Goal: Task Accomplishment & Management: Manage account settings

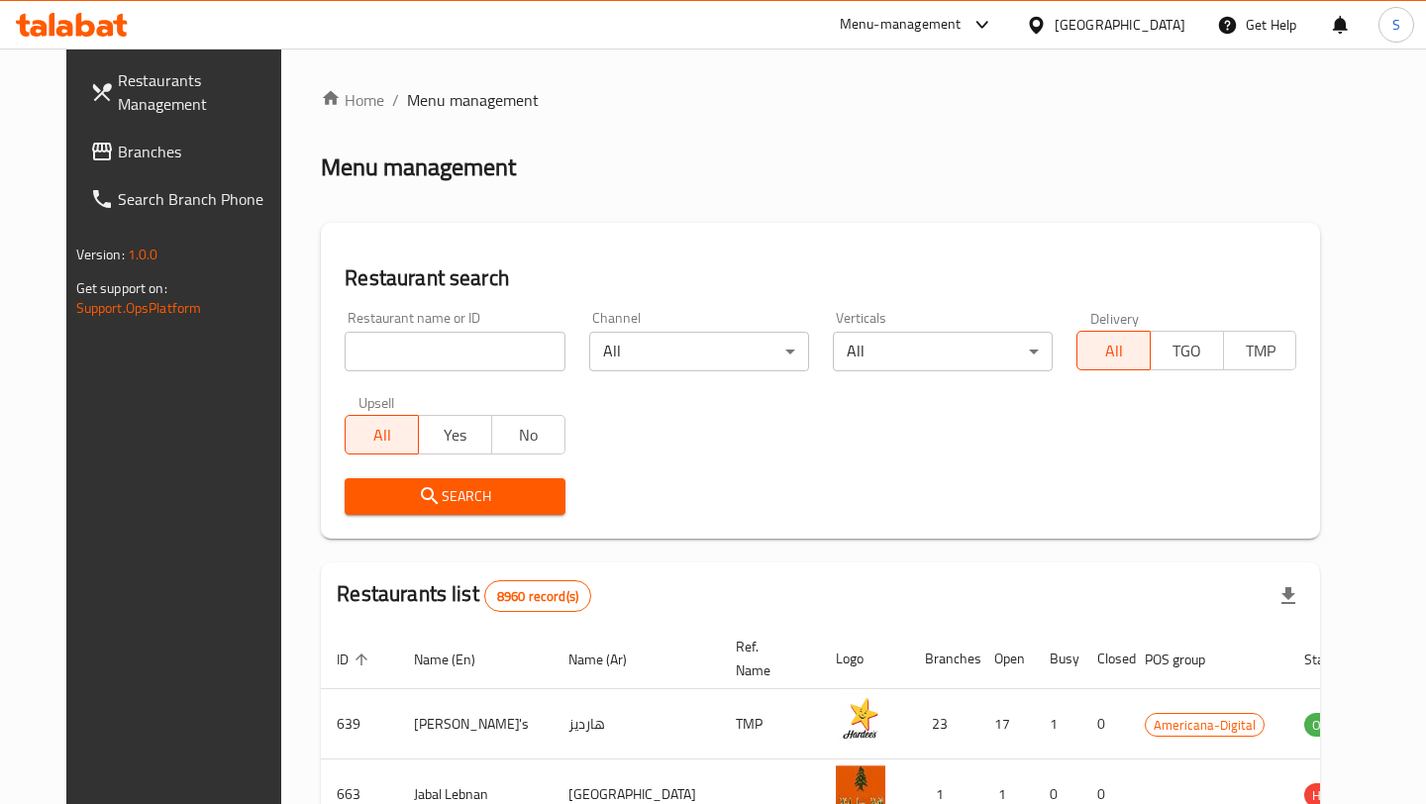
click at [475, 348] on input "search" at bounding box center [455, 352] width 220 height 40
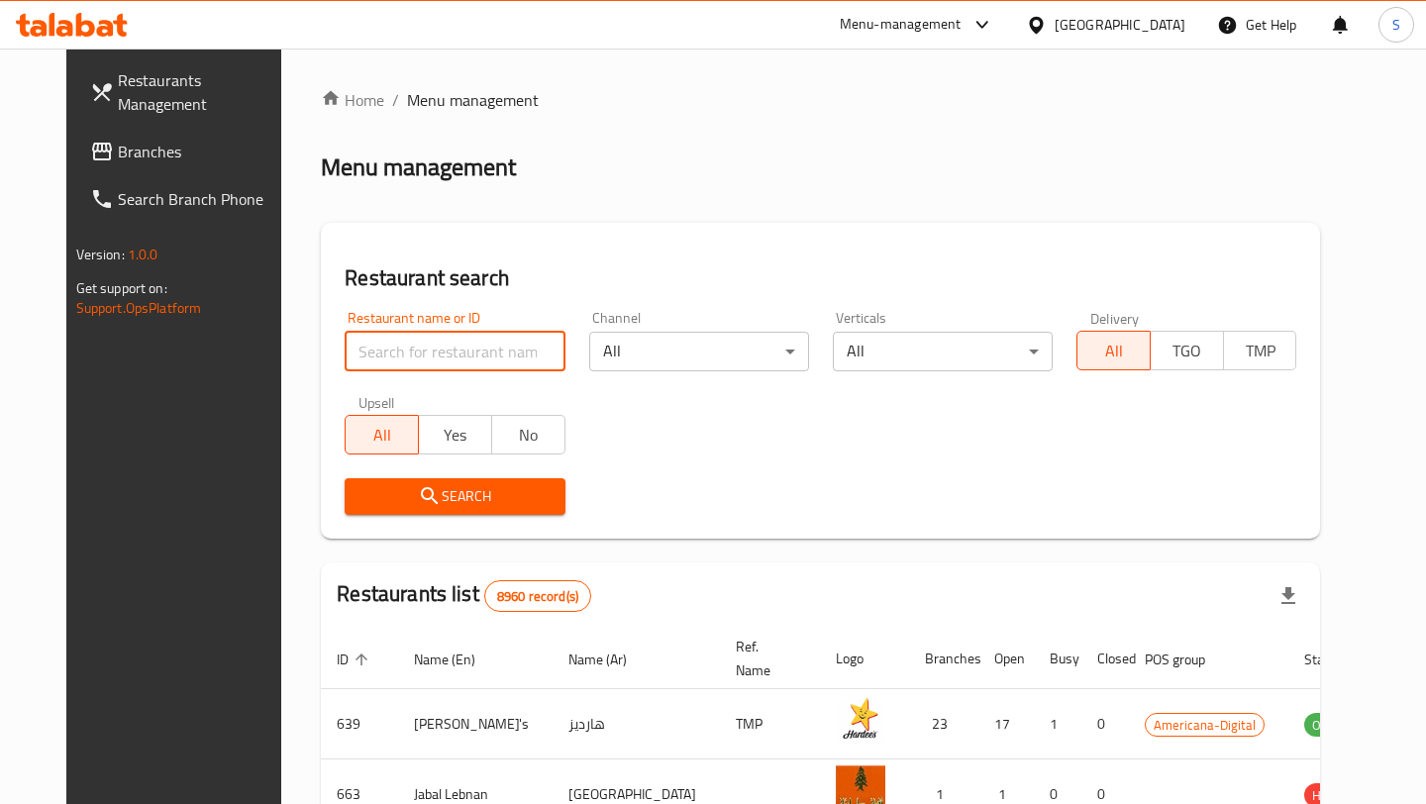
paste input "Diet House"
type input "Diet House"
click button "Search" at bounding box center [455, 496] width 220 height 37
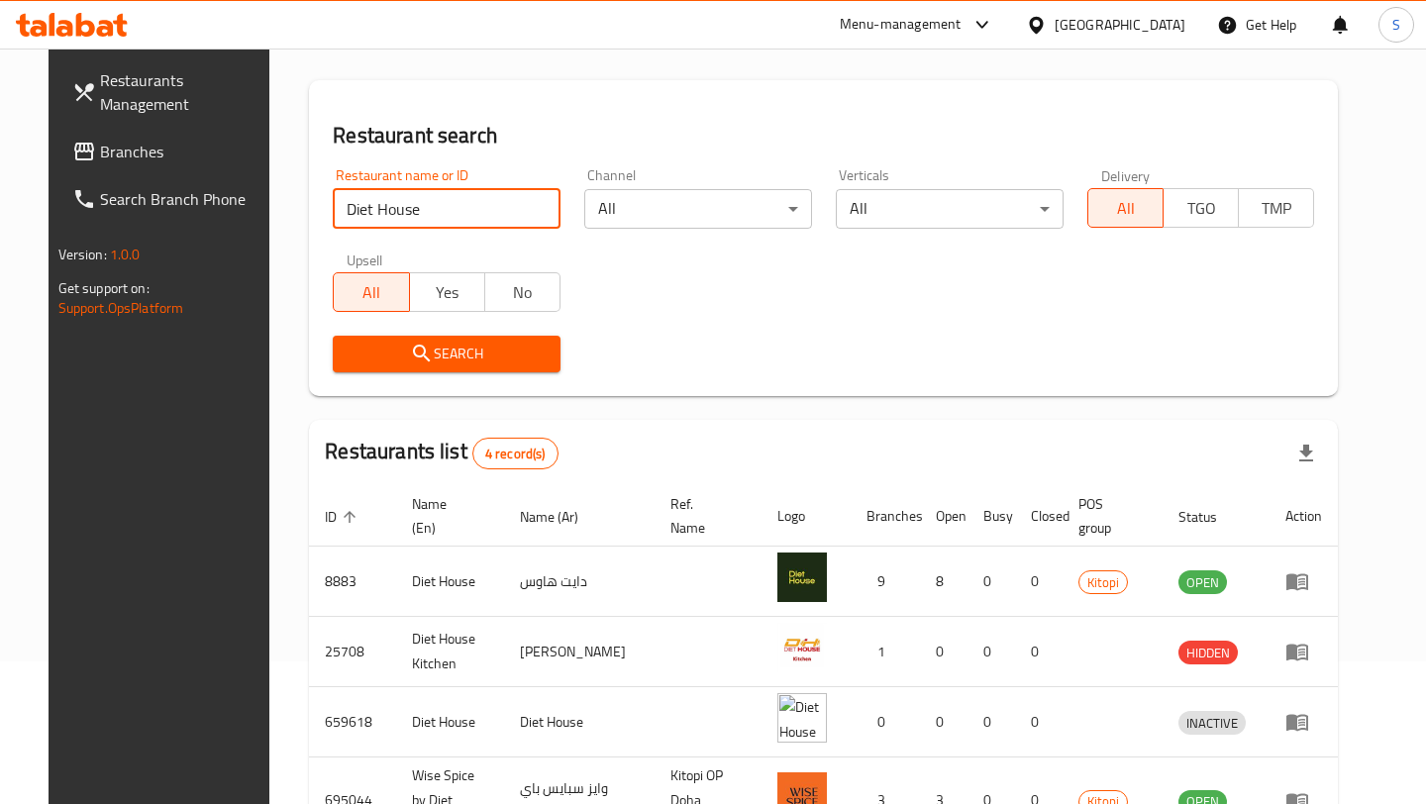
scroll to position [149, 0]
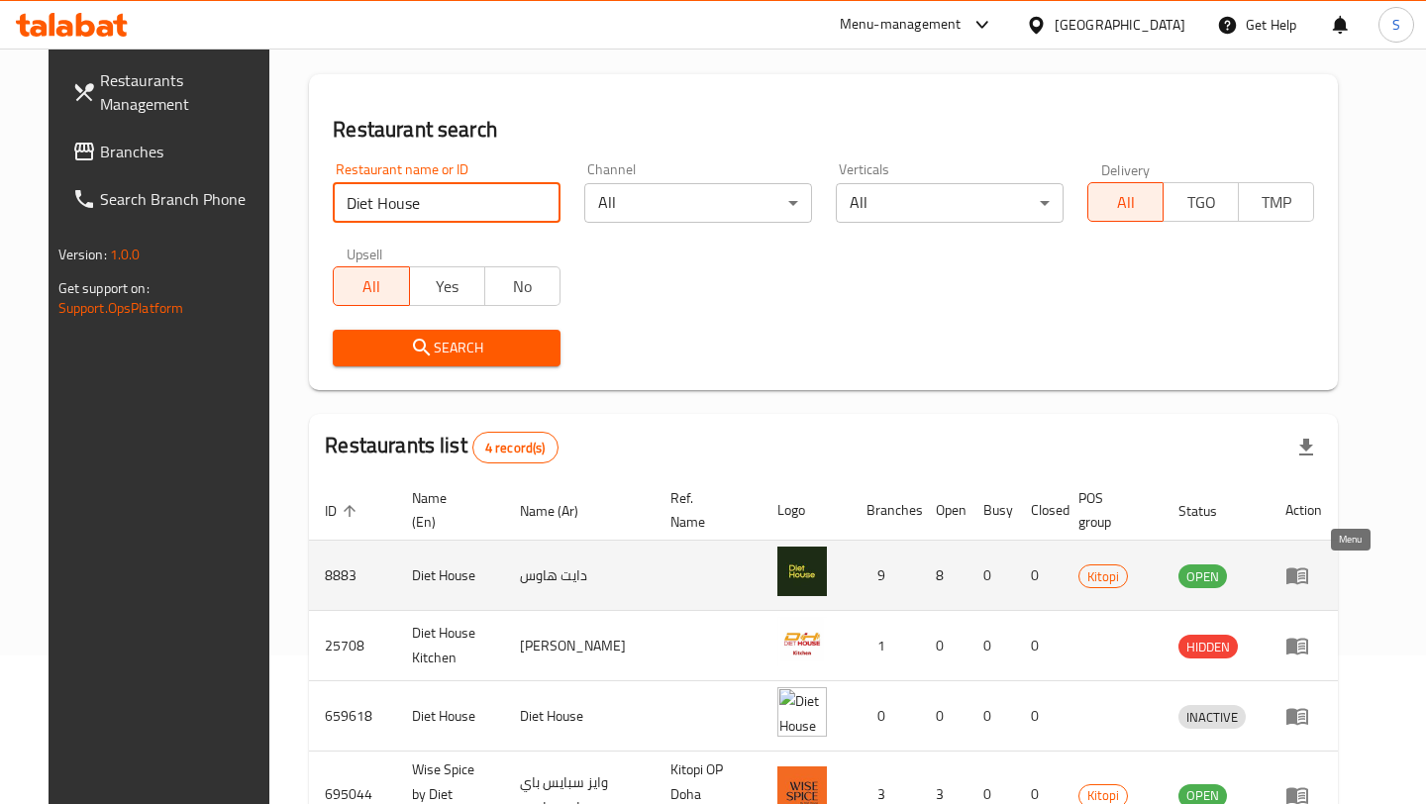
click at [1305, 574] on icon "enhanced table" at bounding box center [1301, 576] width 7 height 8
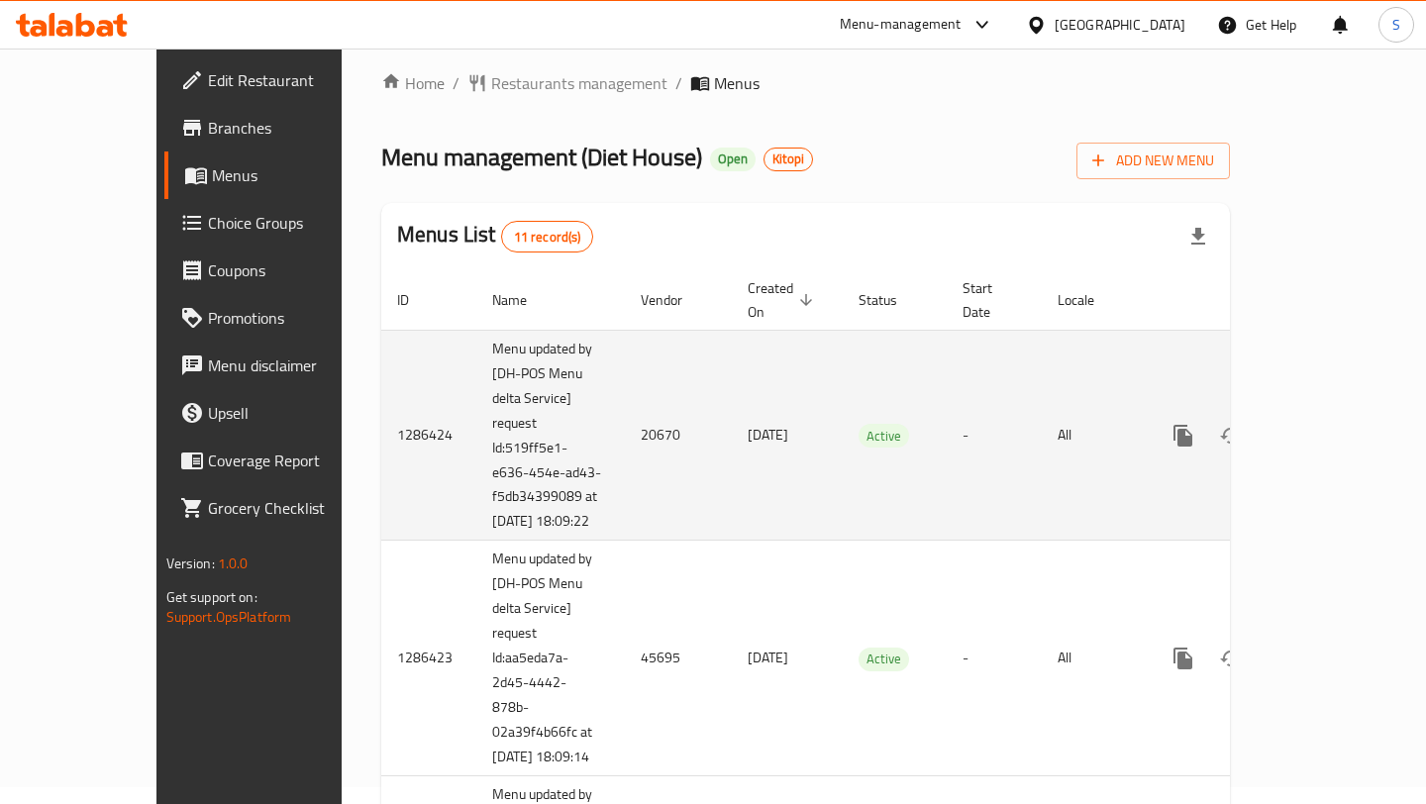
scroll to position [22, 0]
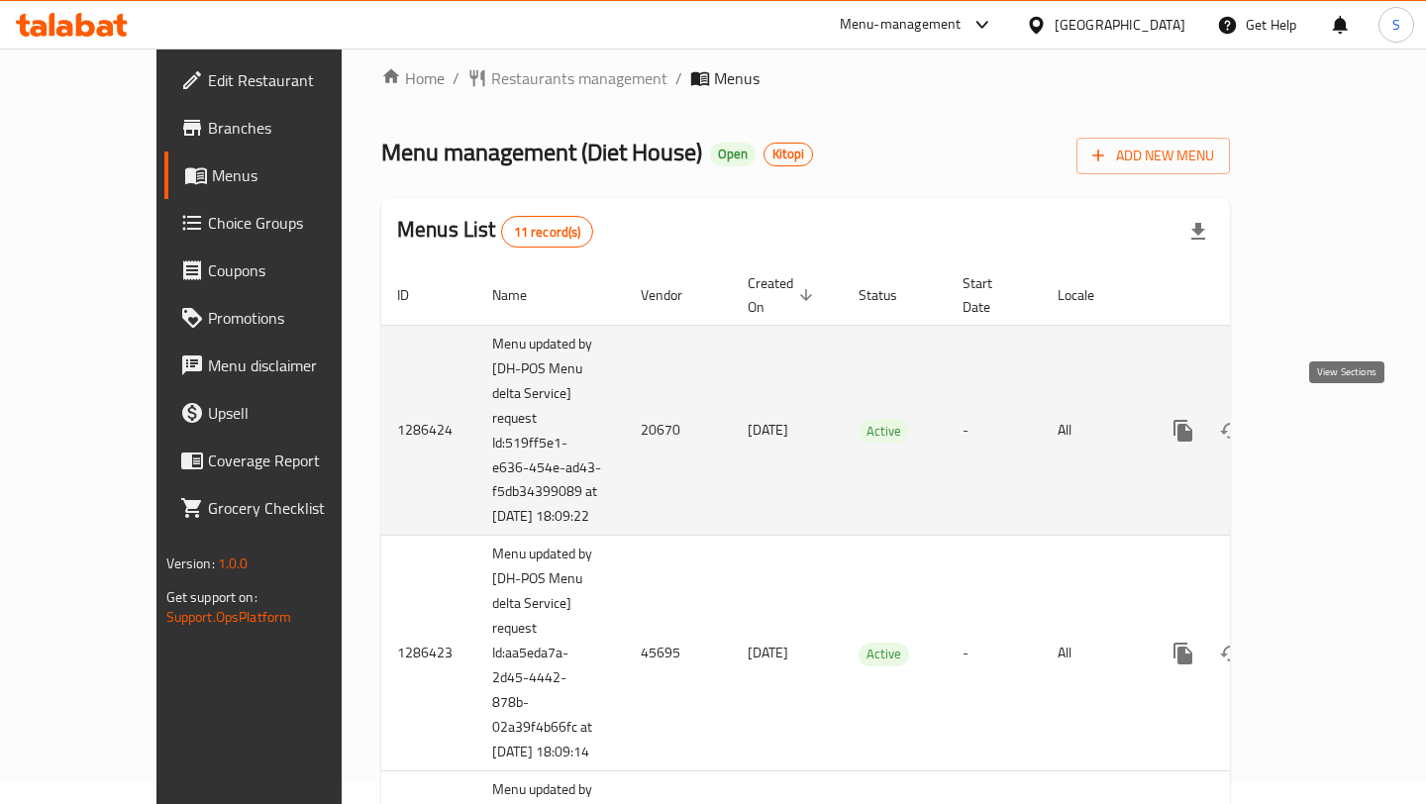
click at [1338, 419] on icon "enhanced table" at bounding box center [1326, 431] width 24 height 24
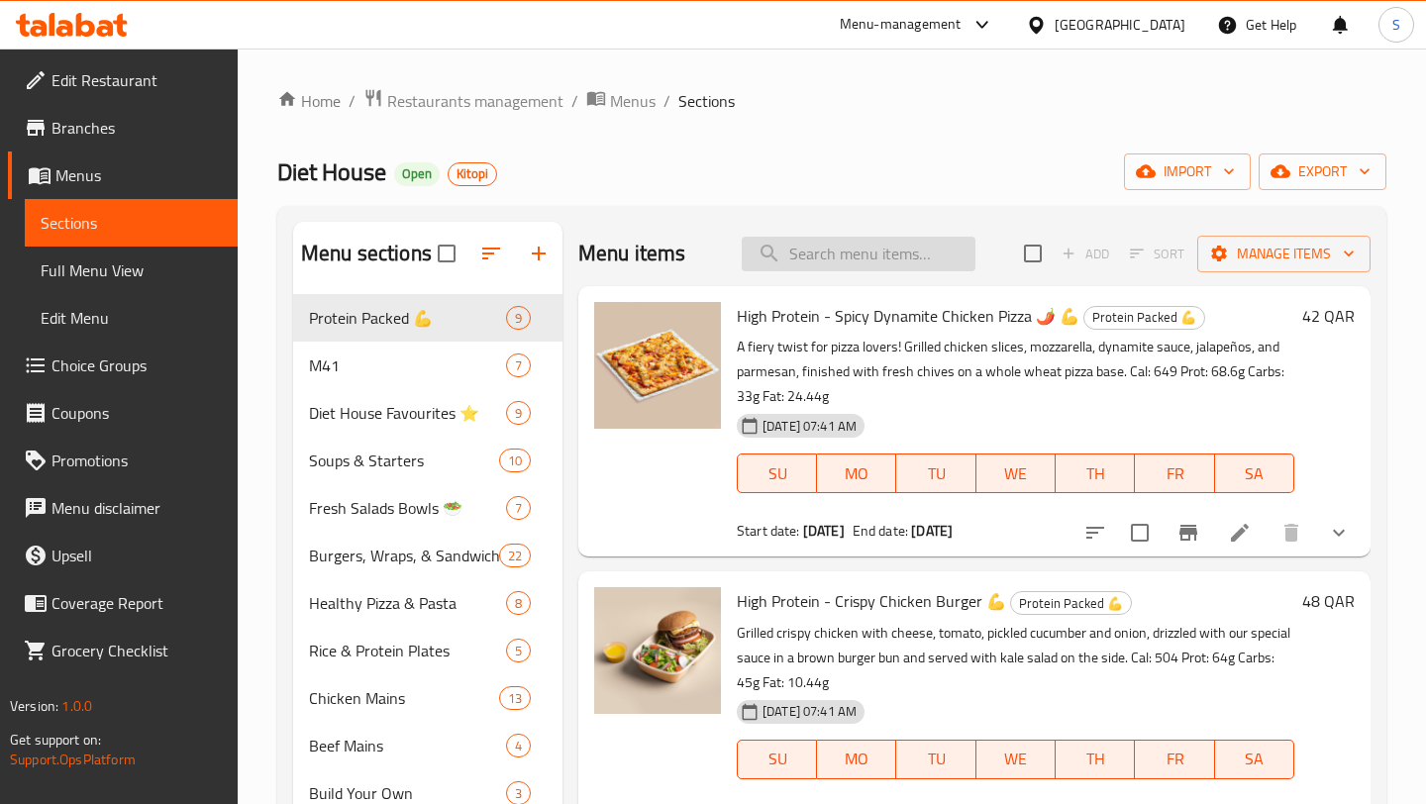
click at [849, 255] on input "search" at bounding box center [859, 254] width 234 height 35
paste input "Build Your Own Salmon"
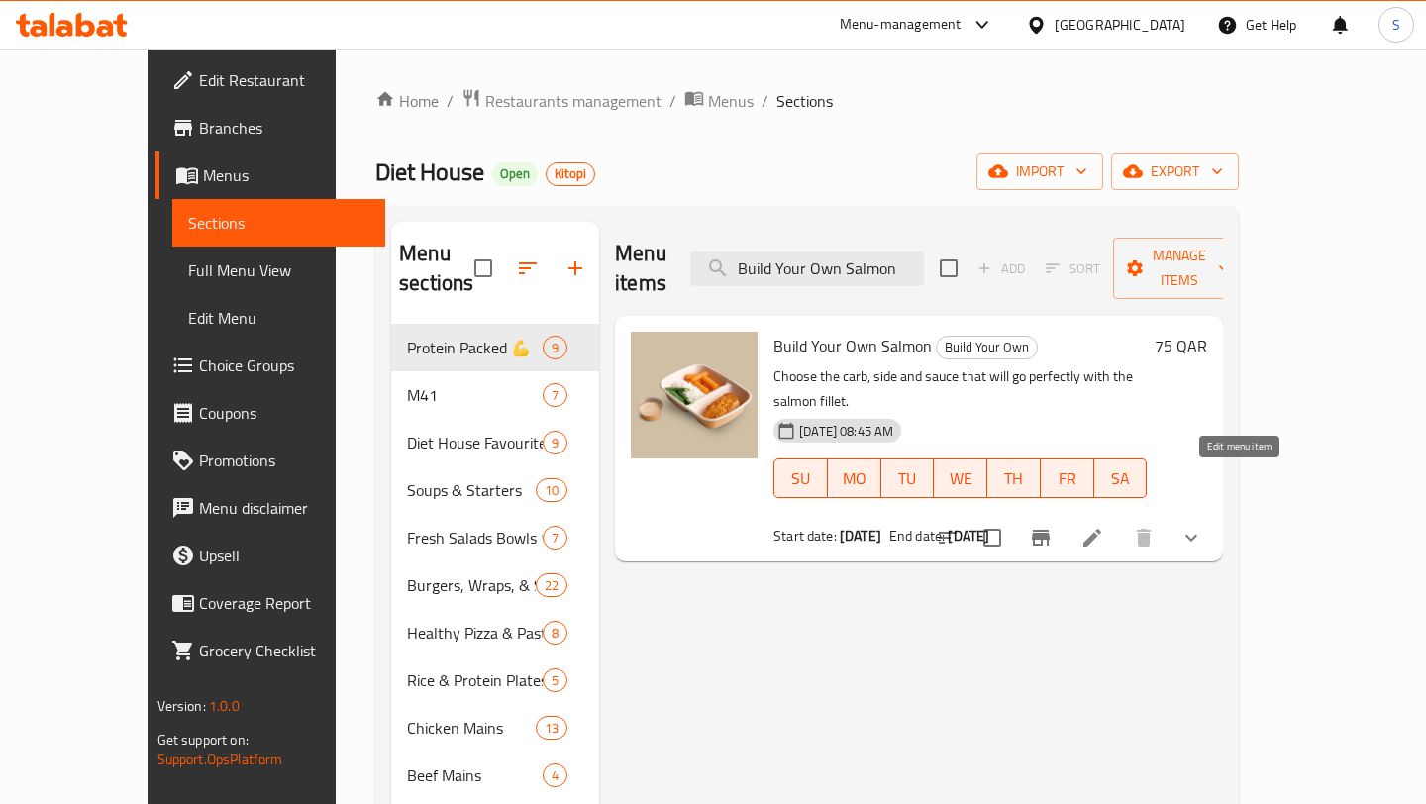
type input "Build Your Own Salmon"
click at [1101, 529] on icon at bounding box center [1092, 538] width 18 height 18
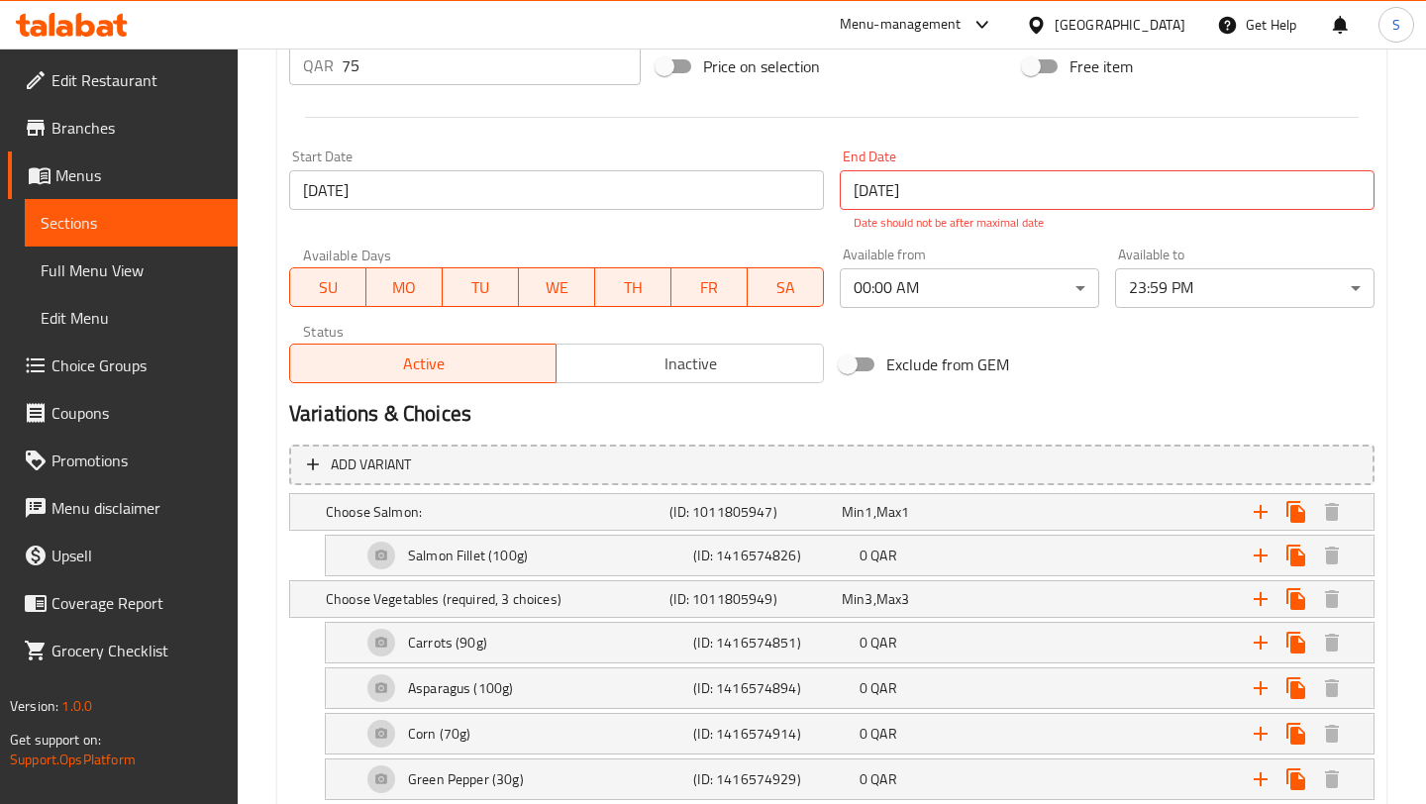
scroll to position [818, 0]
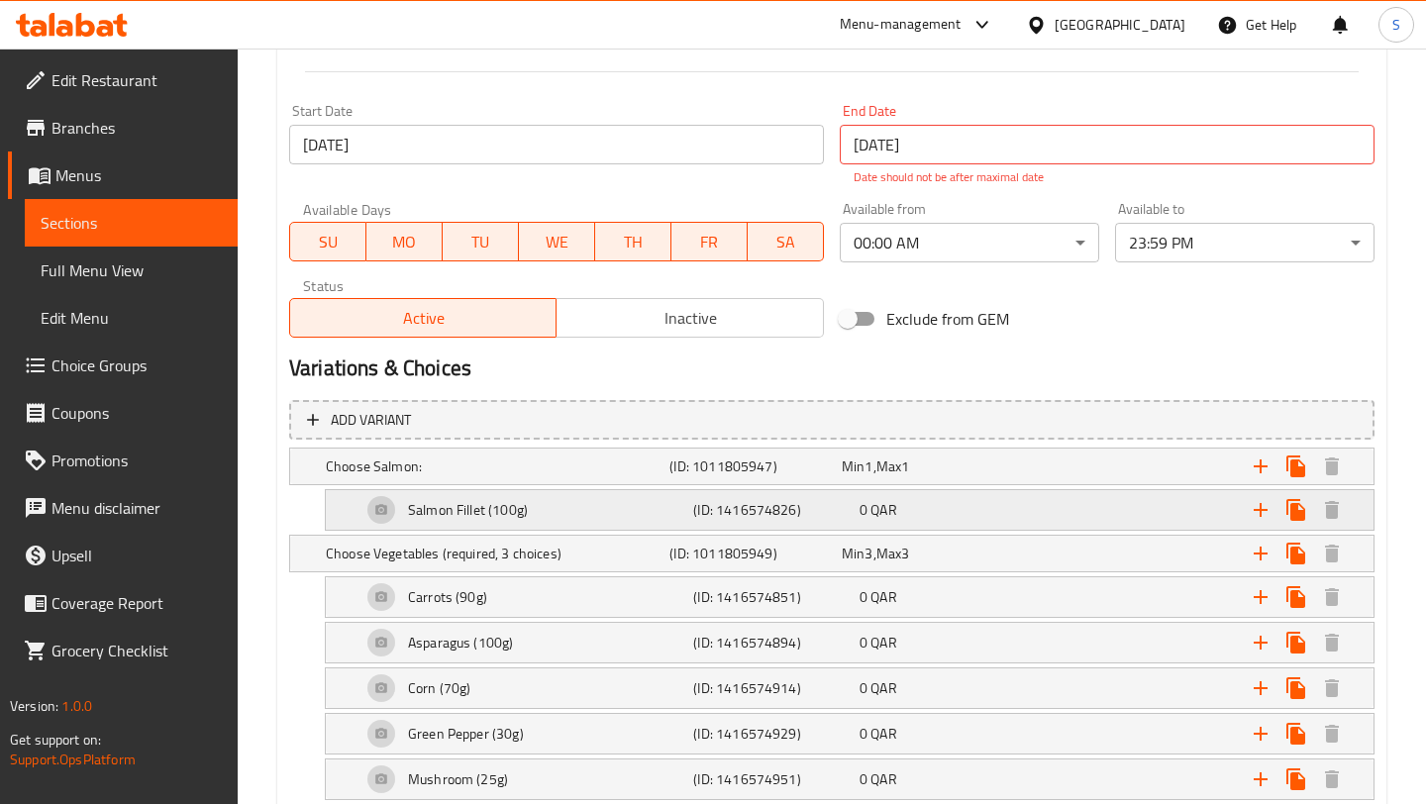
click at [573, 480] on div "Salmon Fillet (100g)" at bounding box center [494, 466] width 344 height 28
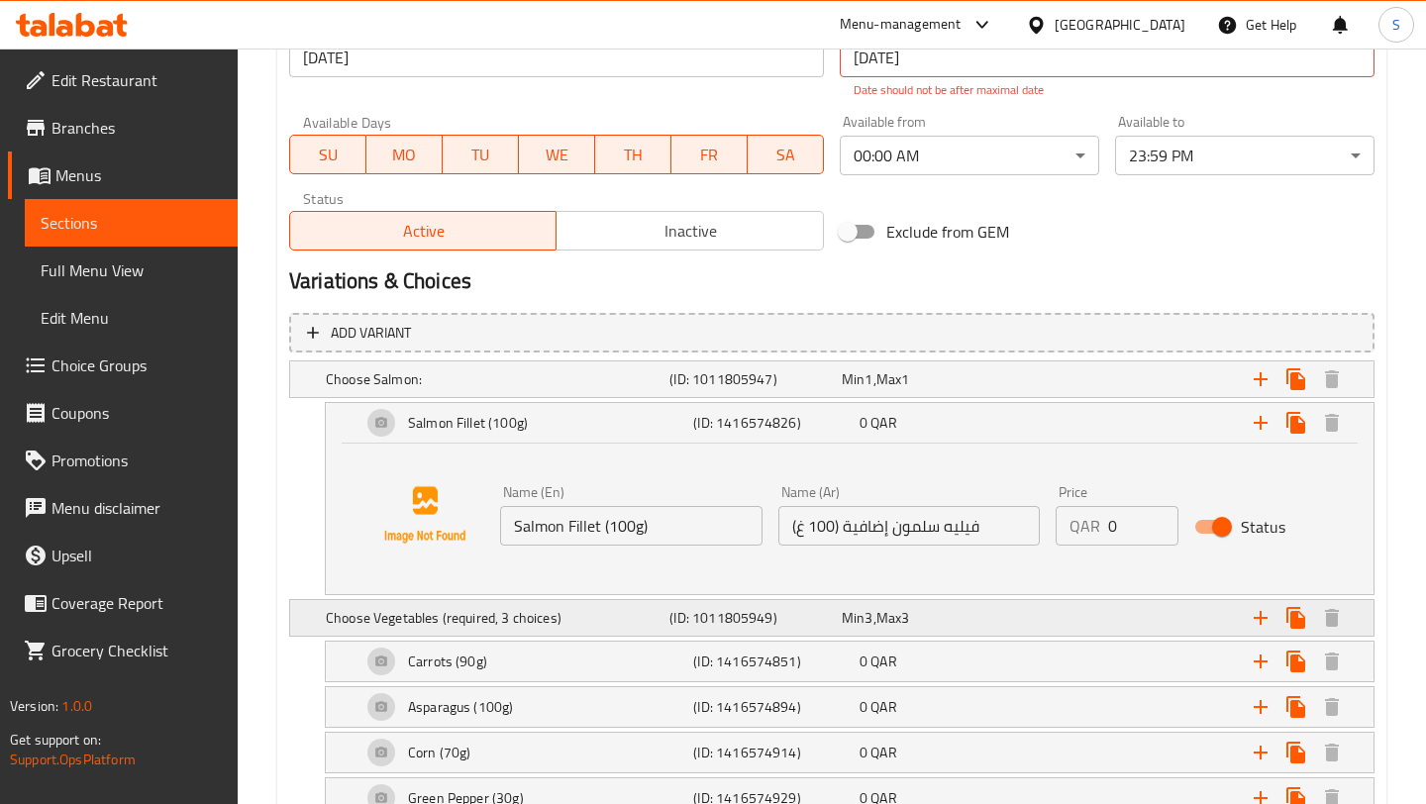
scroll to position [926, 0]
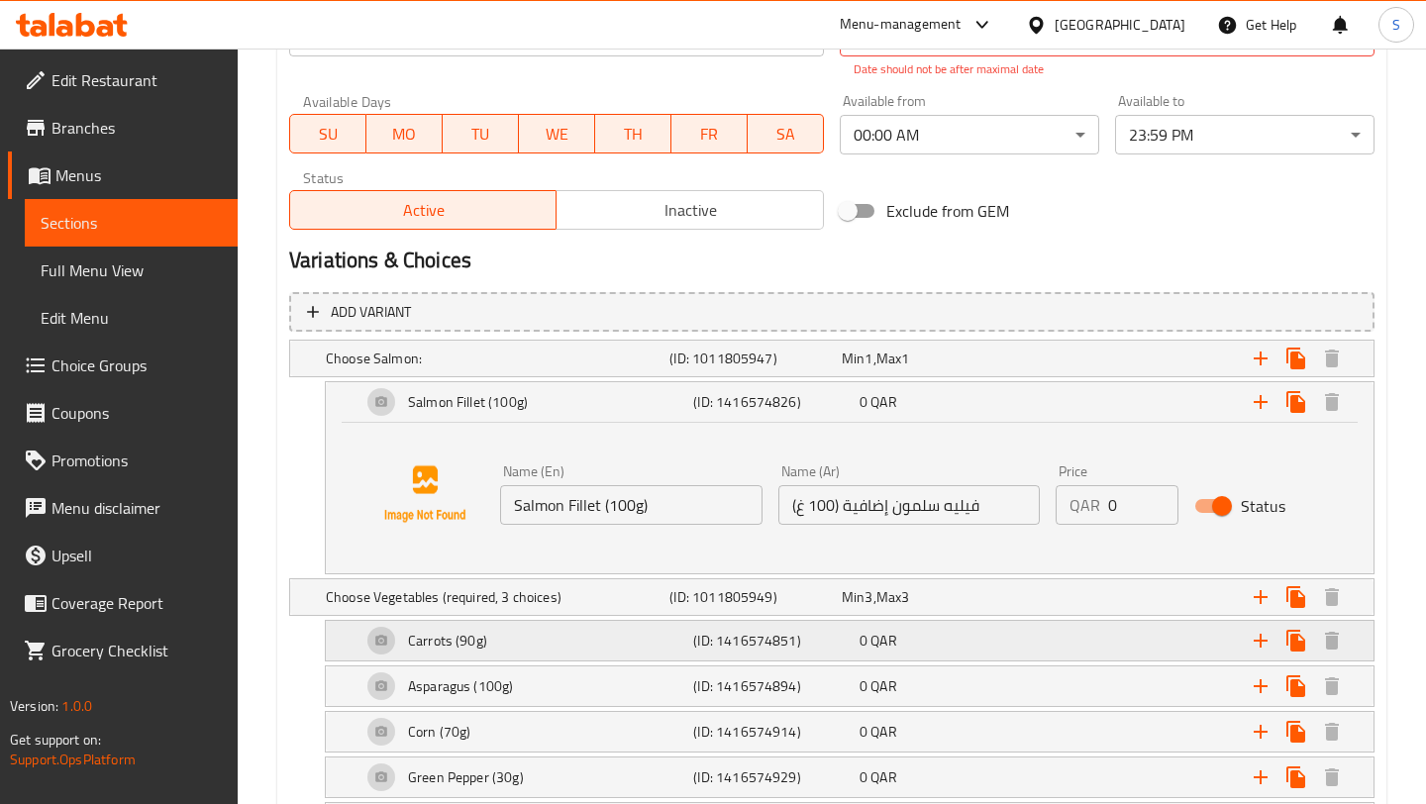
click at [570, 372] on div "Carrots (90g)" at bounding box center [494, 359] width 344 height 28
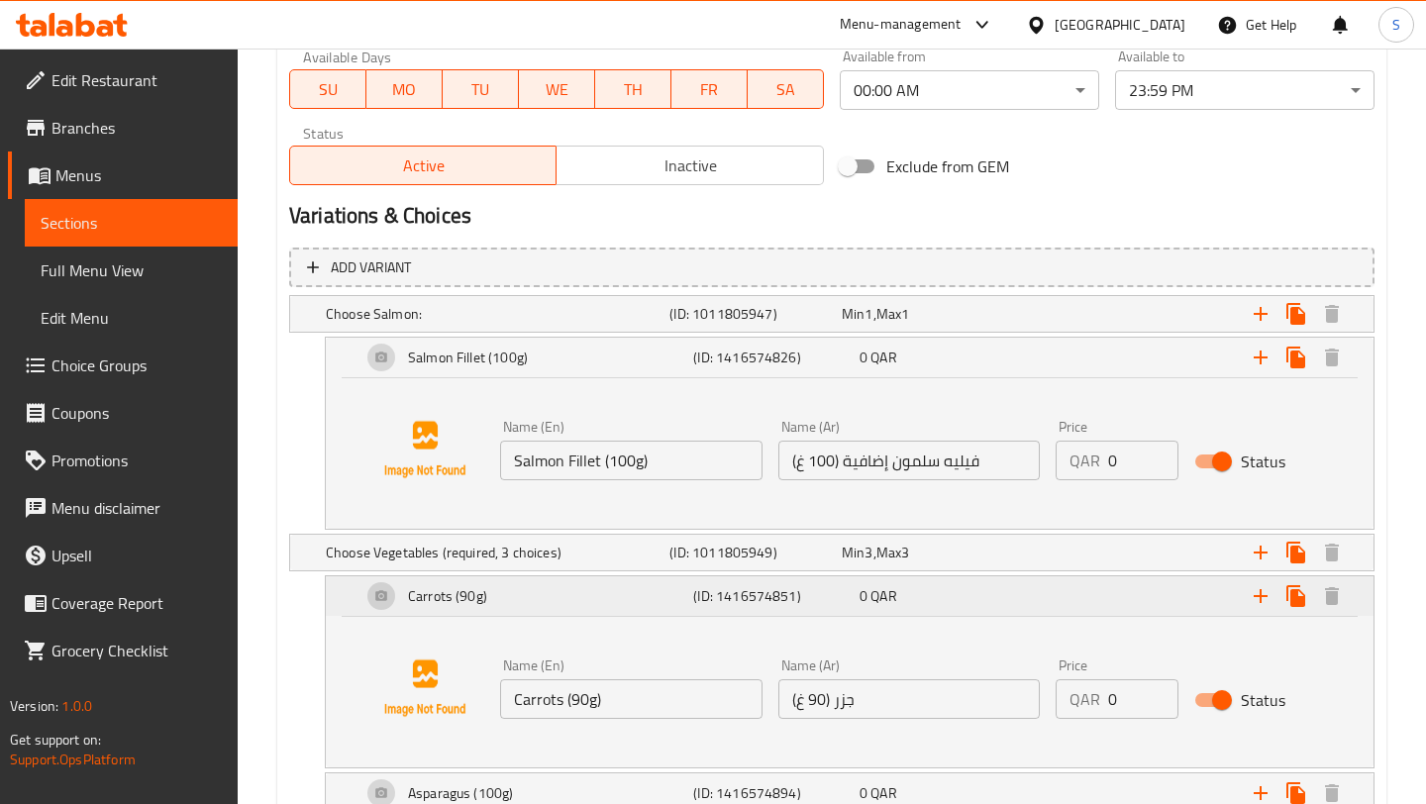
scroll to position [1031, 0]
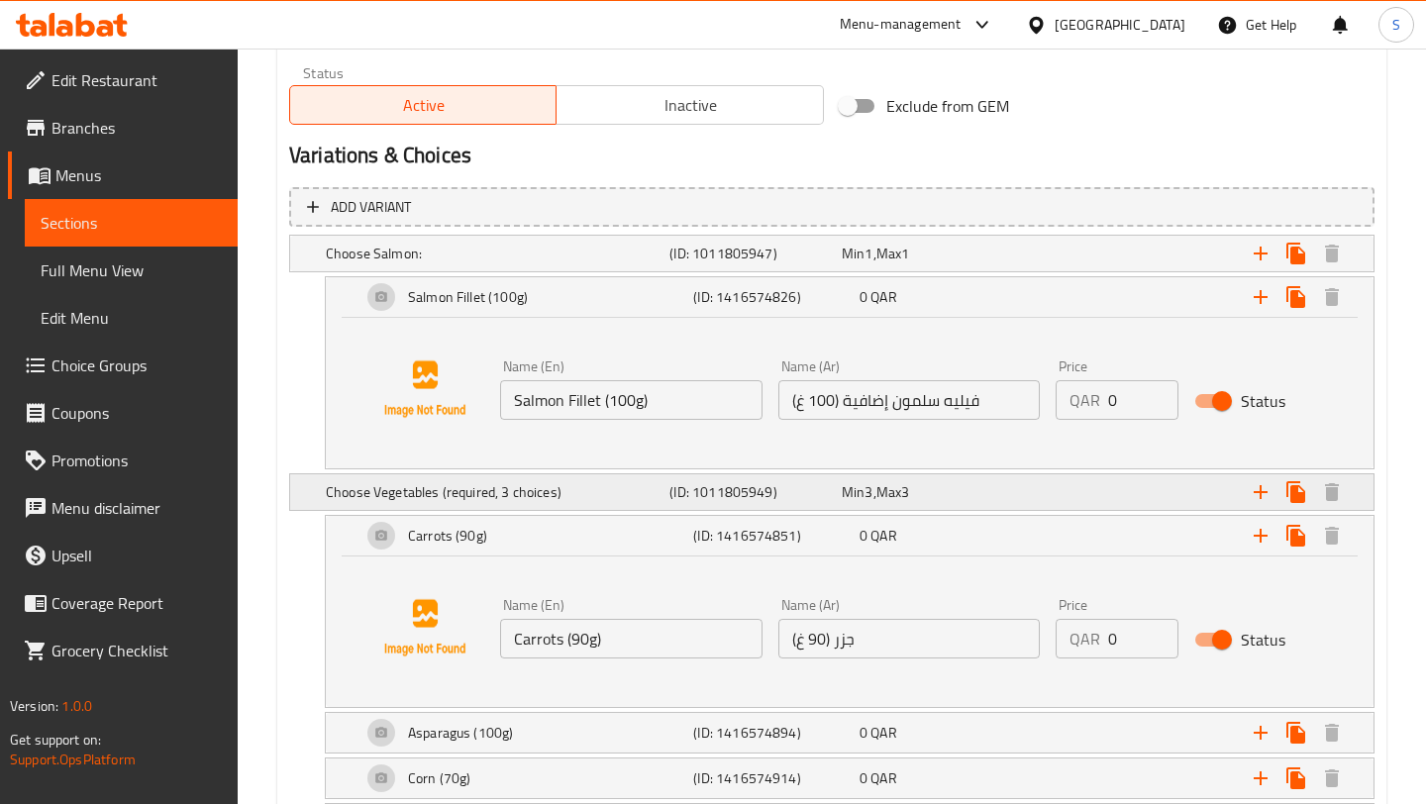
click at [578, 263] on h5 "Choose Vegetables (required, 3 choices)" at bounding box center [494, 254] width 336 height 20
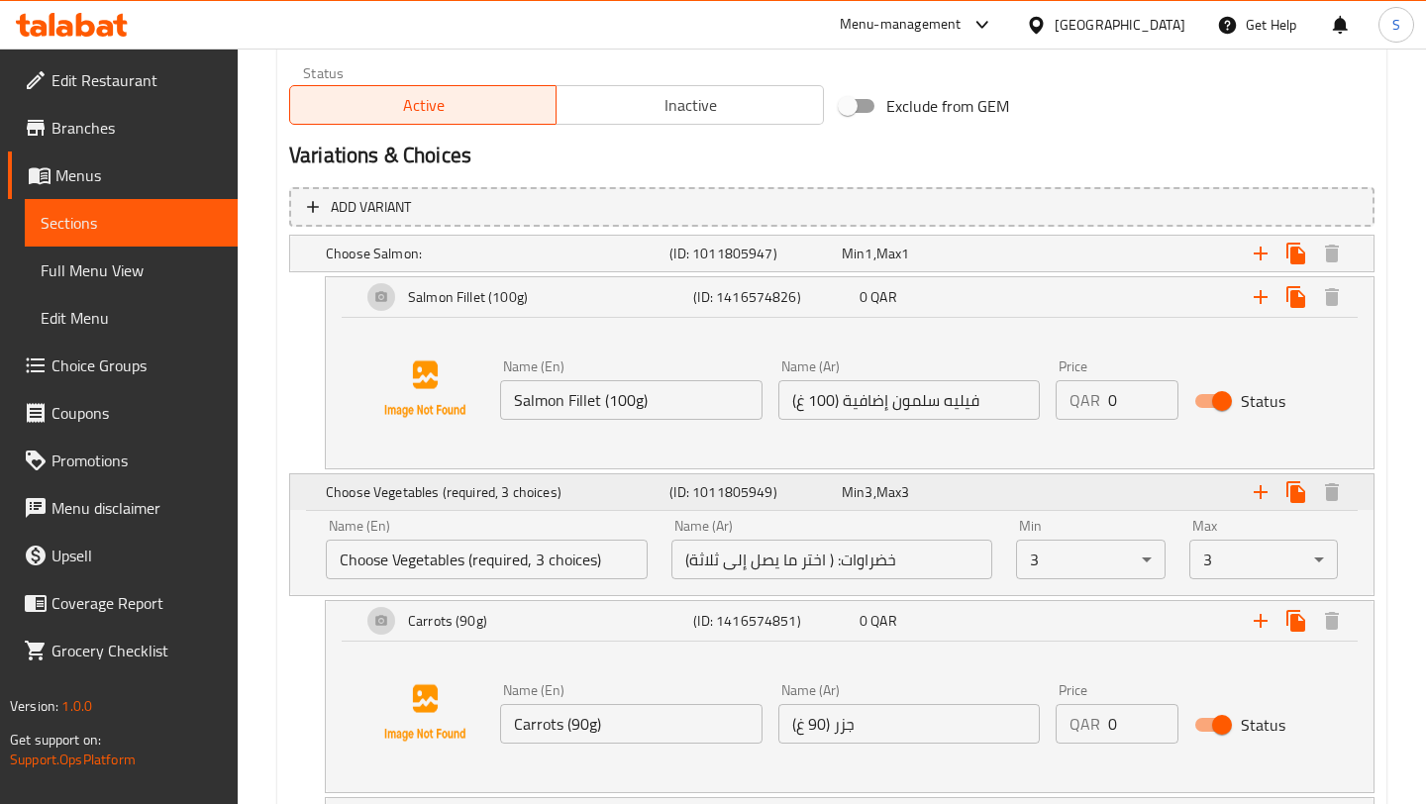
click at [578, 494] on h5 "Choose Vegetables (required, 3 choices)" at bounding box center [494, 492] width 336 height 20
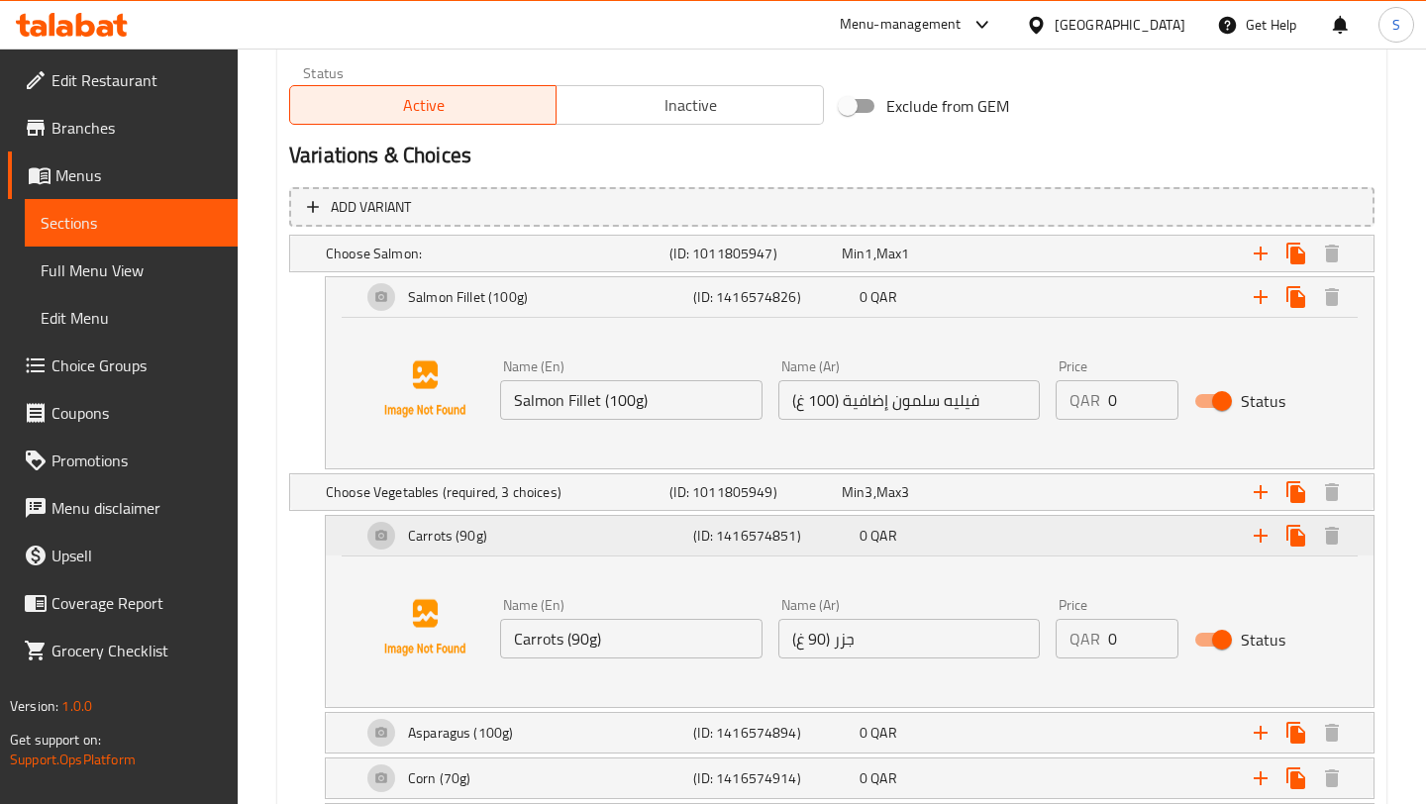
click at [571, 321] on div "Carrots (90g)" at bounding box center [523, 297] width 332 height 48
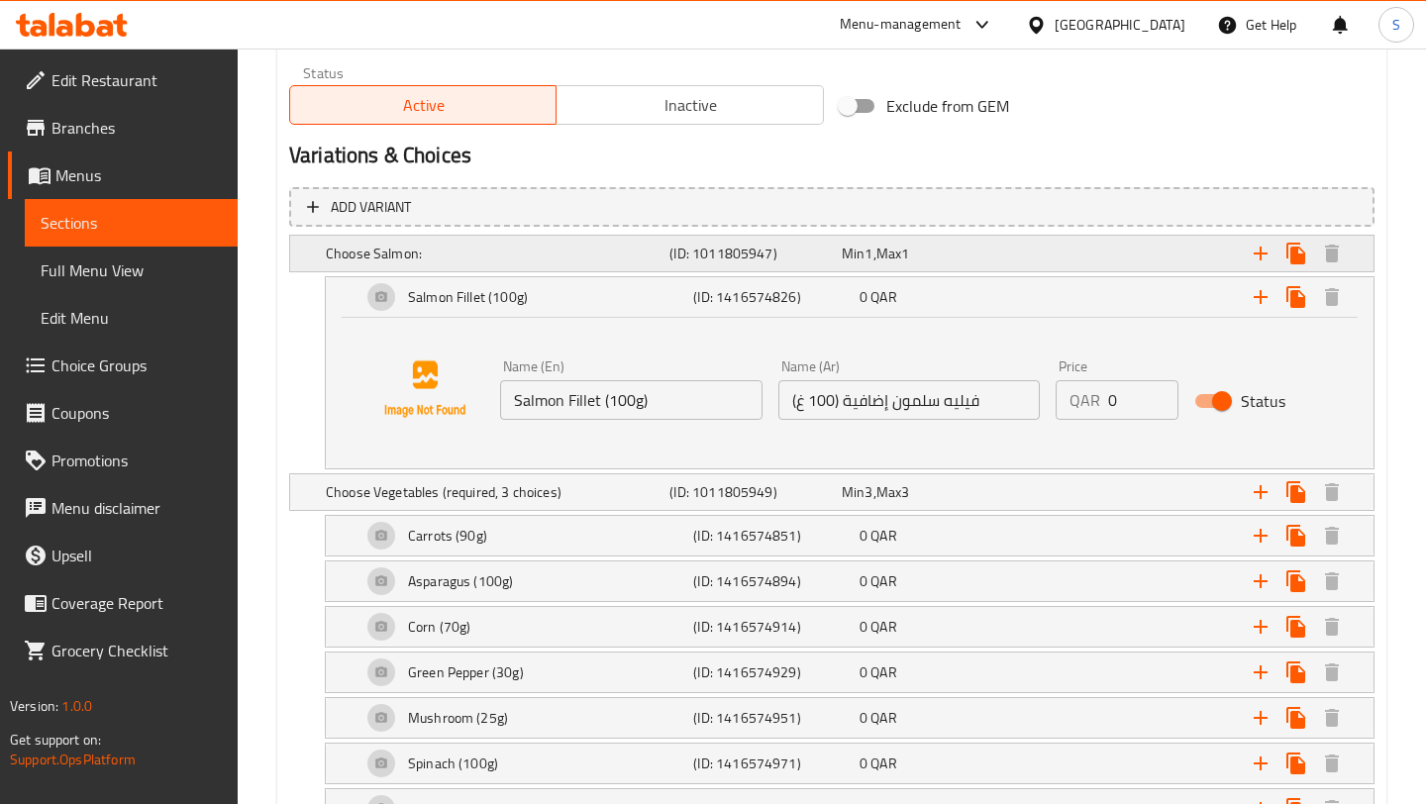
click at [535, 265] on div "Choose Salmon:" at bounding box center [494, 254] width 344 height 28
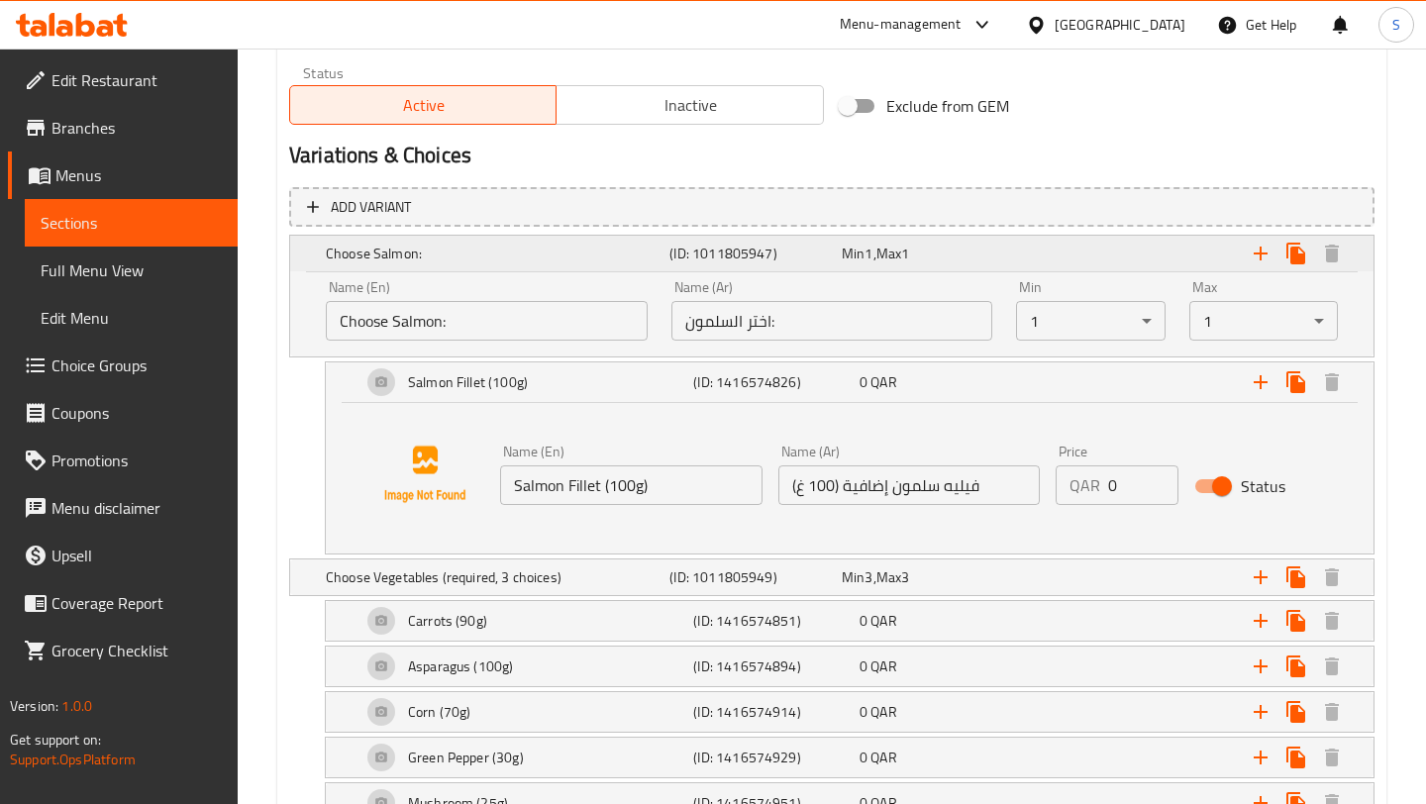
click at [535, 265] on div "Choose Salmon:" at bounding box center [494, 254] width 344 height 28
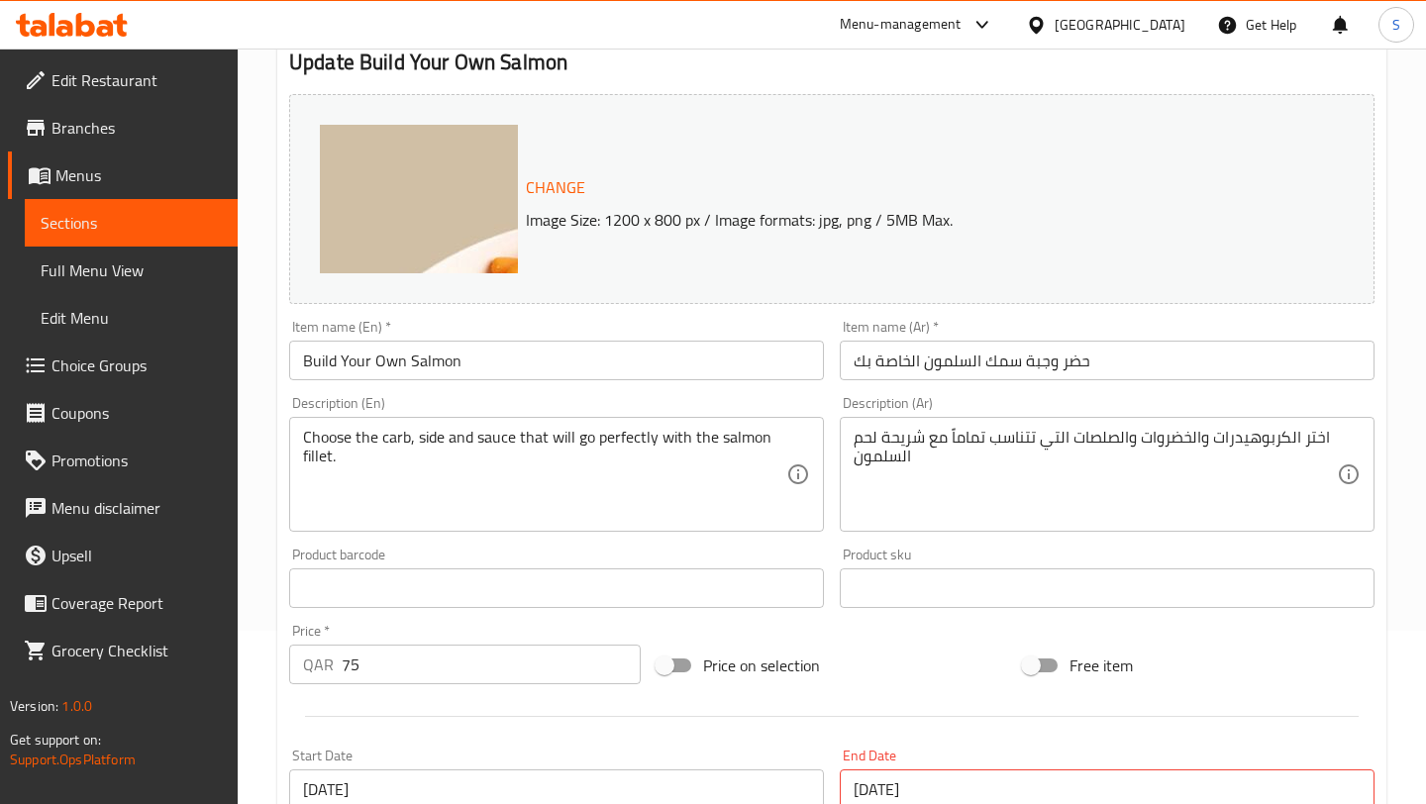
scroll to position [0, 0]
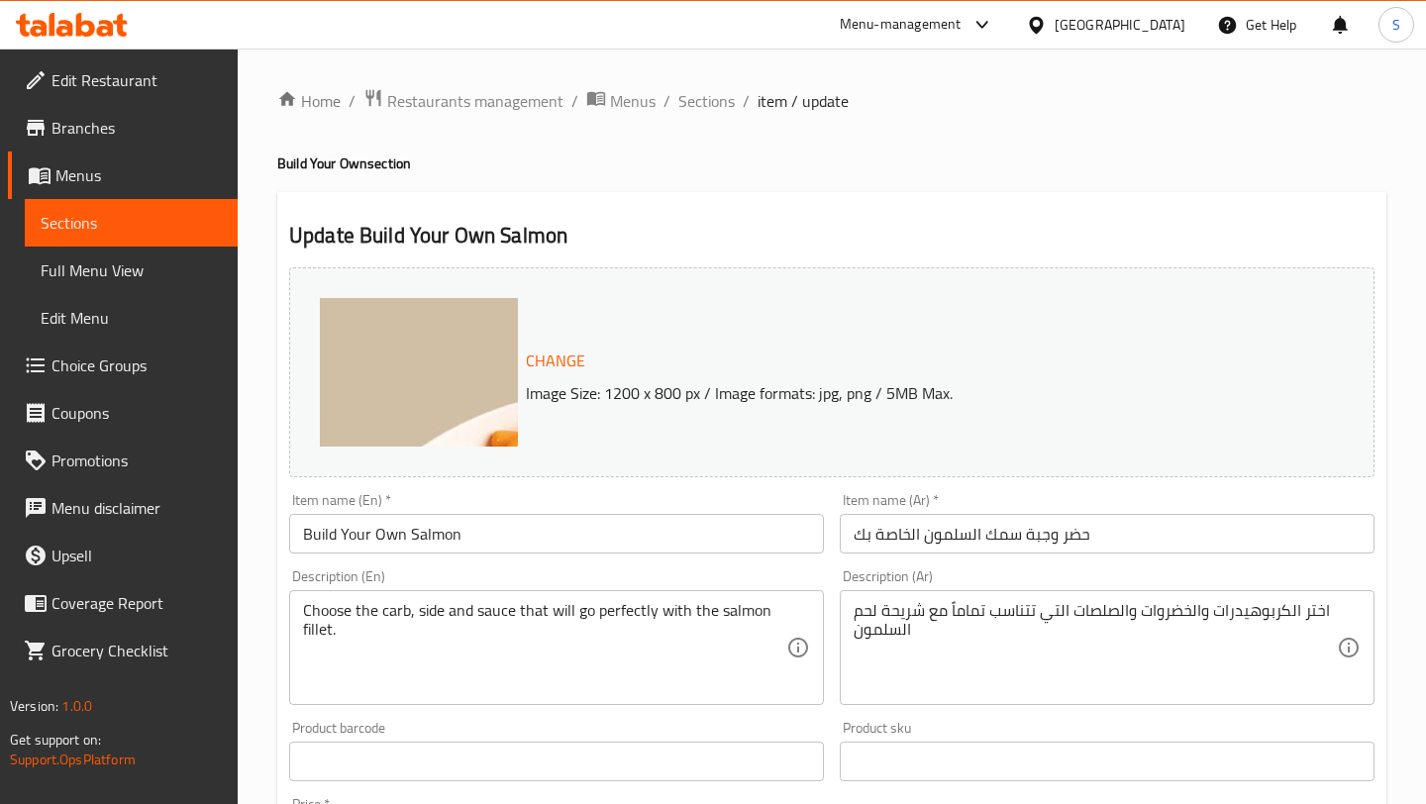
click at [104, 367] on span "Choice Groups" at bounding box center [136, 365] width 170 height 24
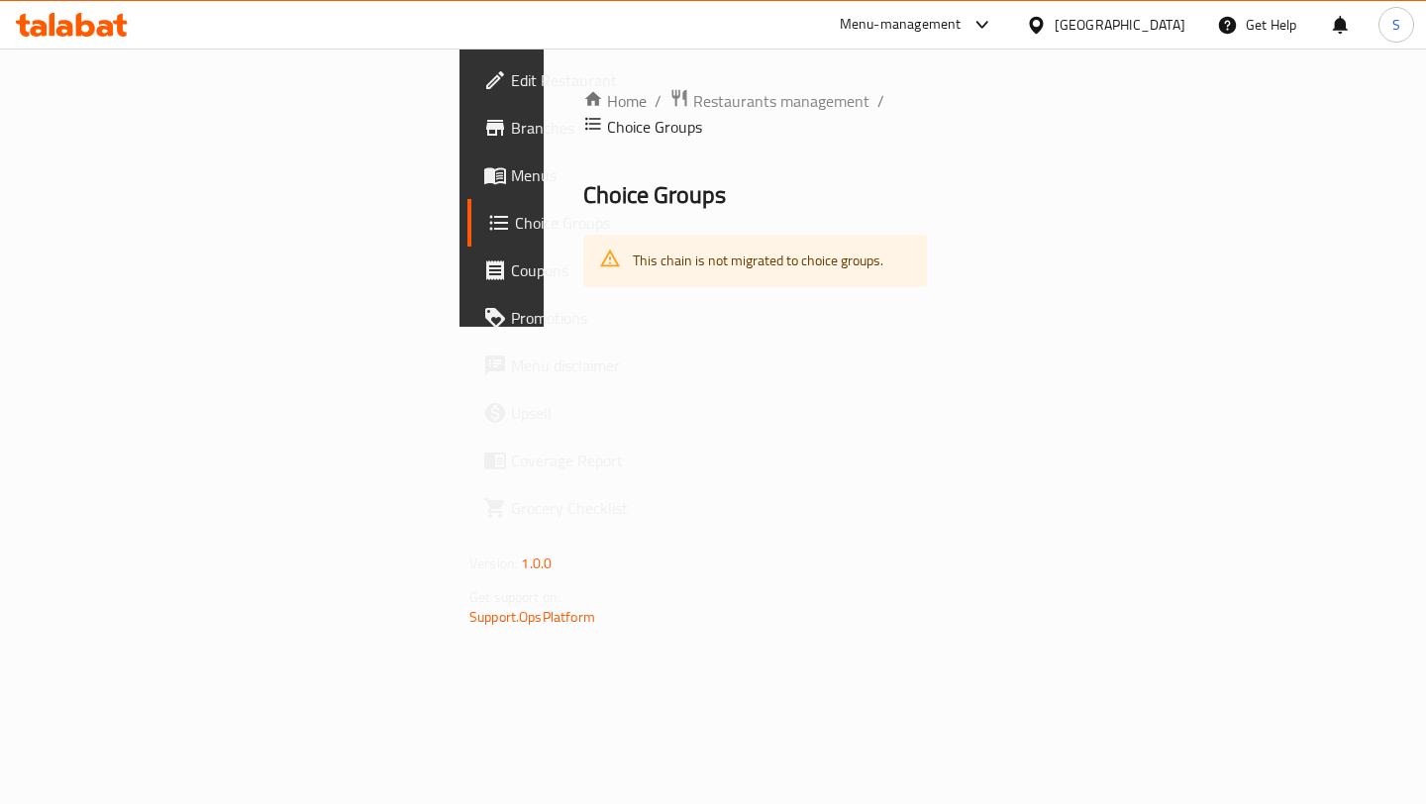
click at [511, 182] on span "Menus" at bounding box center [596, 175] width 170 height 24
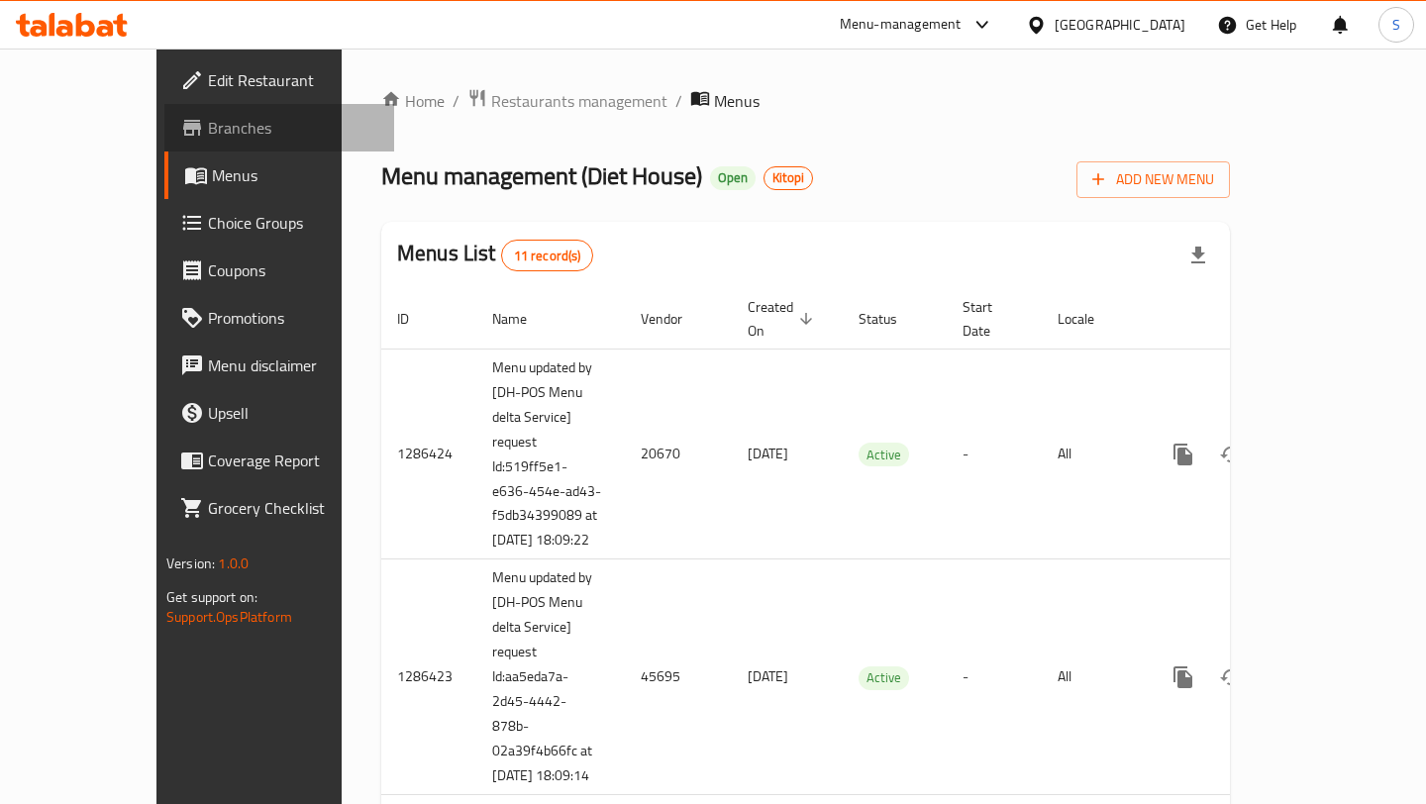
click at [208, 129] on span "Branches" at bounding box center [293, 128] width 170 height 24
